Goal: Transaction & Acquisition: Purchase product/service

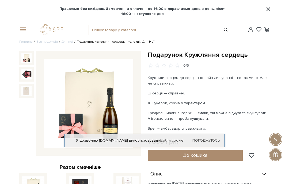
click at [24, 76] on img at bounding box center [26, 74] width 10 height 10
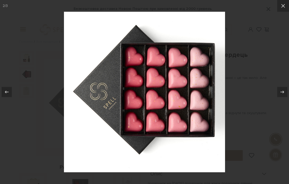
click at [280, 9] on icon at bounding box center [282, 6] width 6 height 6
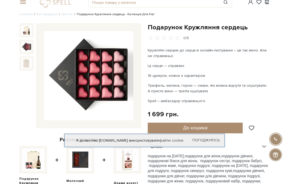
scroll to position [28, 0]
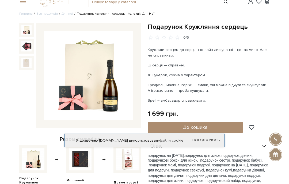
click at [26, 34] on img at bounding box center [26, 30] width 10 height 10
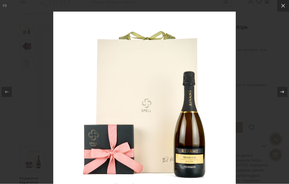
scroll to position [28, 0]
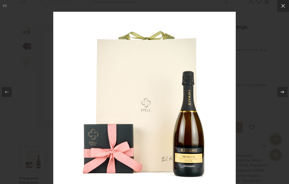
click at [285, 8] on icon at bounding box center [282, 6] width 6 height 6
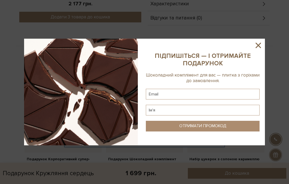
scroll to position [264, 0]
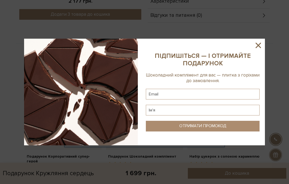
click at [257, 50] on icon at bounding box center [257, 45] width 9 height 9
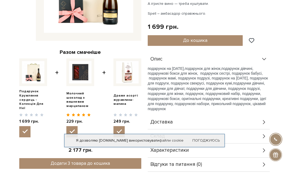
scroll to position [0, 0]
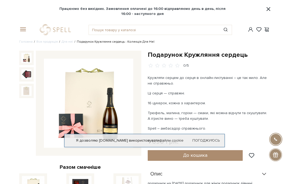
click at [64, 43] on link "Для неї" at bounding box center [66, 42] width 11 height 4
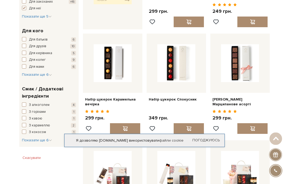
scroll to position [268, 0]
click at [24, 103] on span "button" at bounding box center [24, 105] width 4 height 4
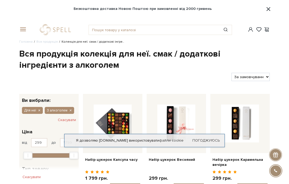
click at [23, 32] on span at bounding box center [21, 29] width 5 height 5
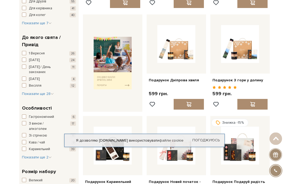
scroll to position [172, 0]
click at [23, 121] on span "button" at bounding box center [24, 123] width 4 height 4
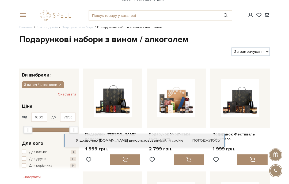
scroll to position [16, 0]
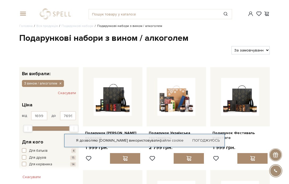
click at [207, 143] on link "Погоджуюсь" at bounding box center [205, 140] width 27 height 5
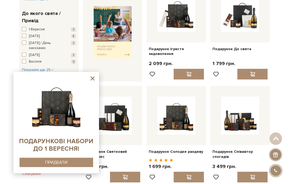
scroll to position [203, 0]
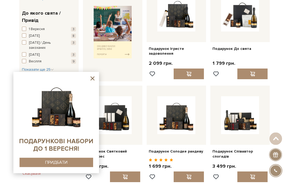
click at [91, 82] on icon at bounding box center [92, 78] width 7 height 7
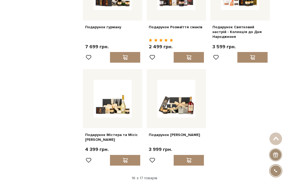
scroll to position [474, 0]
